Goal: Task Accomplishment & Management: Use online tool/utility

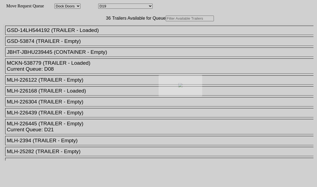
select select "1815"
select select "12556"
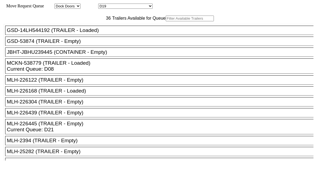
click at [166, 21] on input "text" at bounding box center [190, 19] width 48 height 6
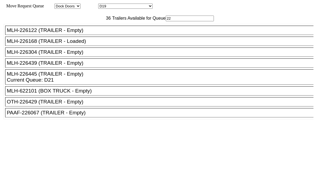
type input "2"
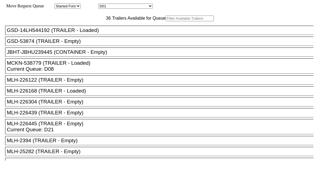
click at [166, 21] on input "text" at bounding box center [190, 19] width 48 height 6
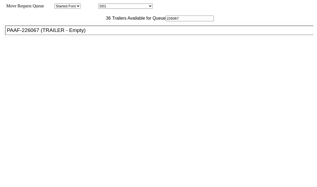
type input "226067"
click at [60, 33] on div "PAAF-226067 (TRAILER - Empty)" at bounding box center [162, 30] width 310 height 6
